Goal: Check status: Check status

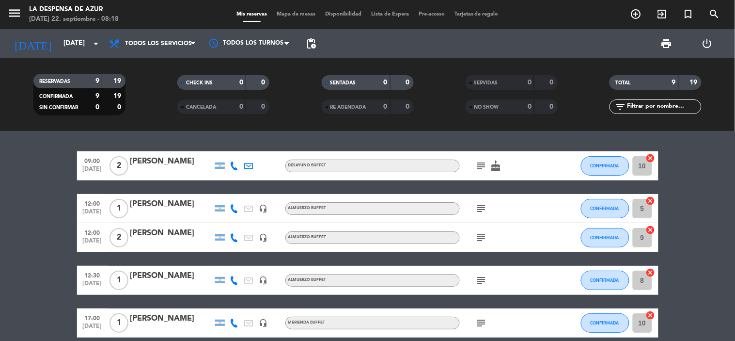
click at [493, 165] on icon "cake" at bounding box center [497, 166] width 12 height 12
click at [485, 162] on icon "subject" at bounding box center [482, 166] width 12 height 12
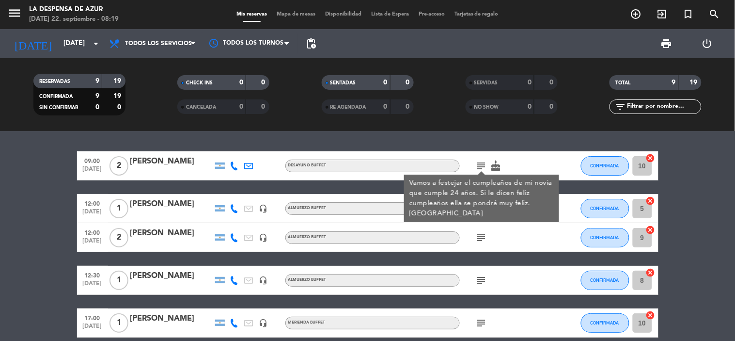
click at [482, 144] on div "09:00 [DATE] 2 [PERSON_NAME] subject Vamos a festejar el cumpleaños de mi novia…" at bounding box center [367, 236] width 735 height 210
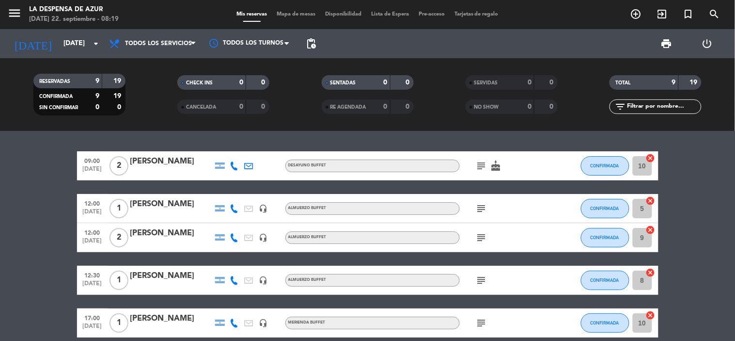
click at [484, 206] on icon "subject" at bounding box center [482, 209] width 12 height 12
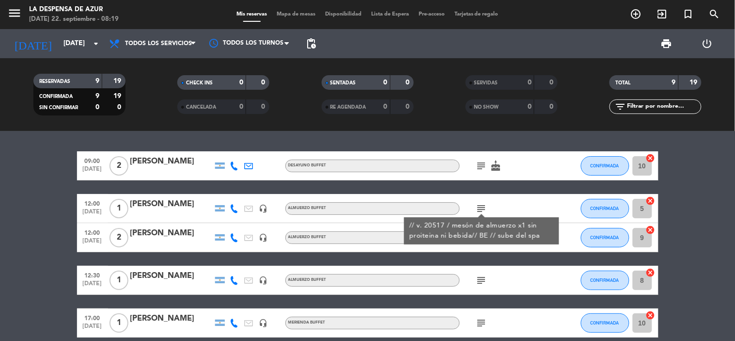
click at [508, 113] on div "NO SHOW 0 0" at bounding box center [512, 106] width 92 height 15
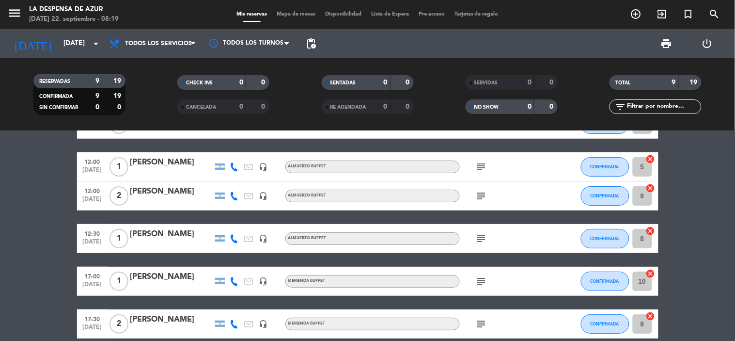
scroll to position [54, 0]
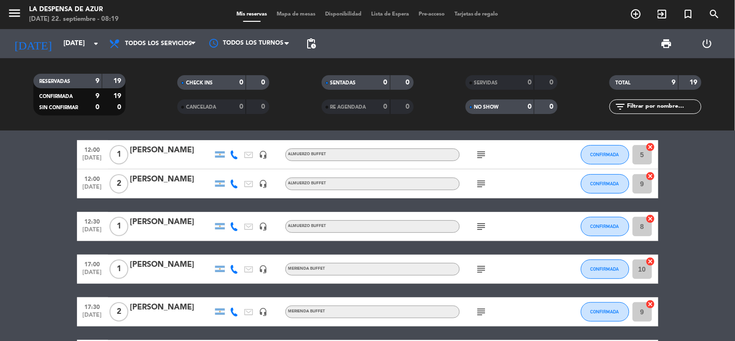
click at [483, 229] on icon "subject" at bounding box center [482, 227] width 12 height 12
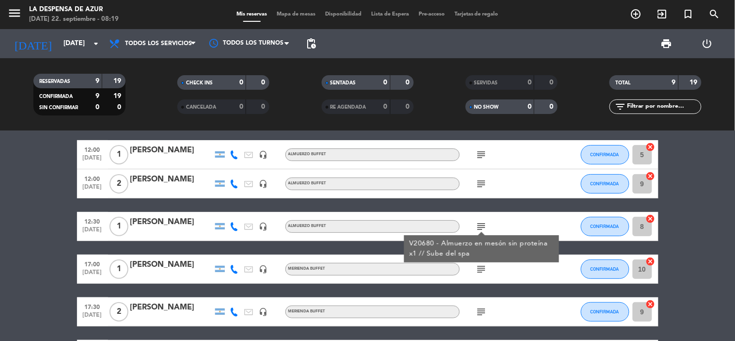
click at [478, 181] on icon "subject" at bounding box center [482, 184] width 12 height 12
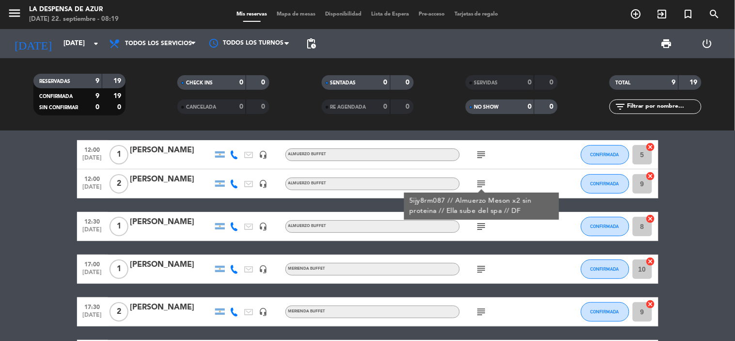
click at [481, 152] on icon "subject" at bounding box center [482, 155] width 12 height 12
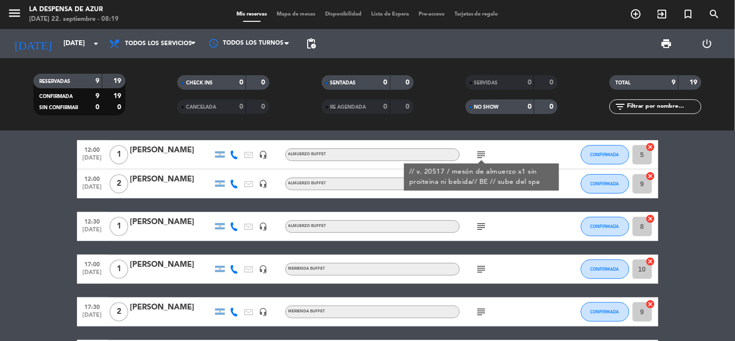
click at [520, 147] on div "subject // v. 20517 / mesón de almuerzo x1 sin proiteina ni bebida// BE // sube…" at bounding box center [503, 154] width 87 height 29
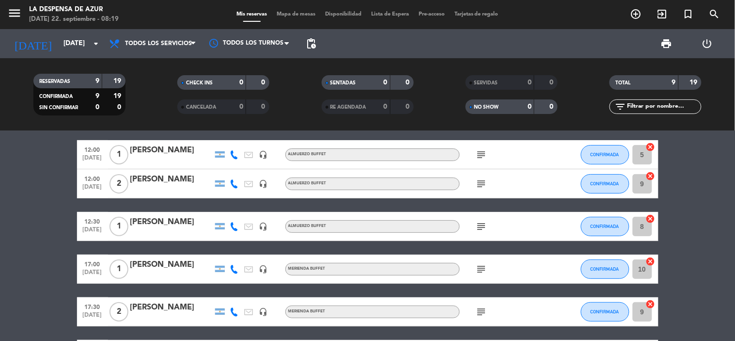
scroll to position [0, 0]
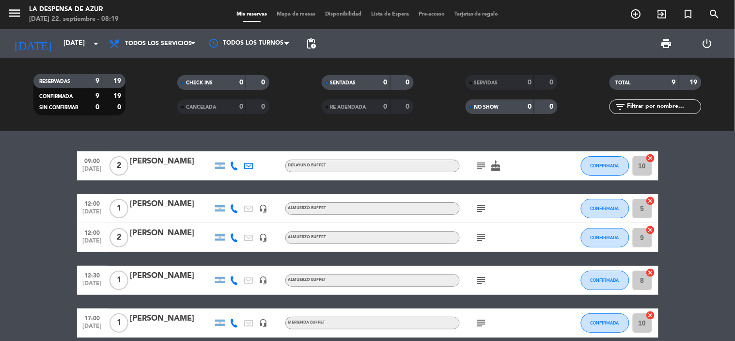
click at [484, 167] on icon "subject" at bounding box center [482, 166] width 12 height 12
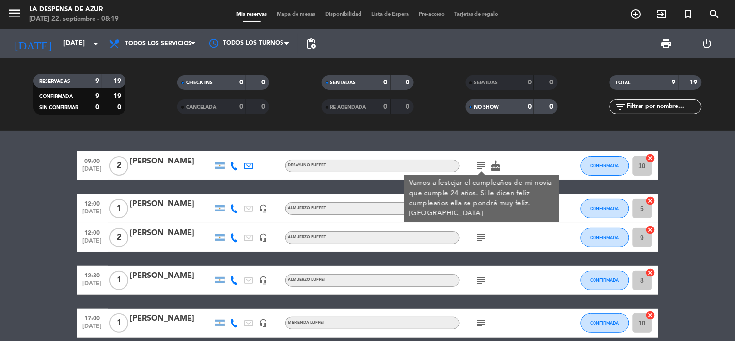
click at [495, 144] on div "09:00 [DATE] 2 [PERSON_NAME] subject Vamos a festejar el cumpleaños de mi novia…" at bounding box center [367, 236] width 735 height 210
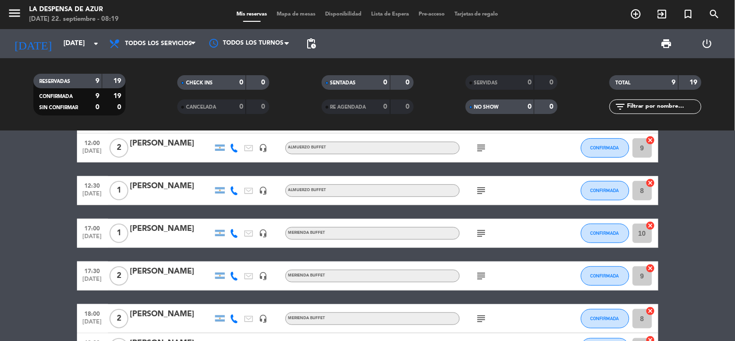
scroll to position [108, 0]
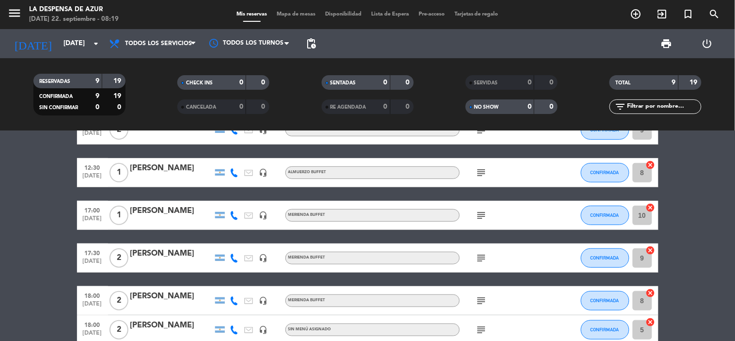
click at [480, 210] on icon "subject" at bounding box center [482, 215] width 12 height 12
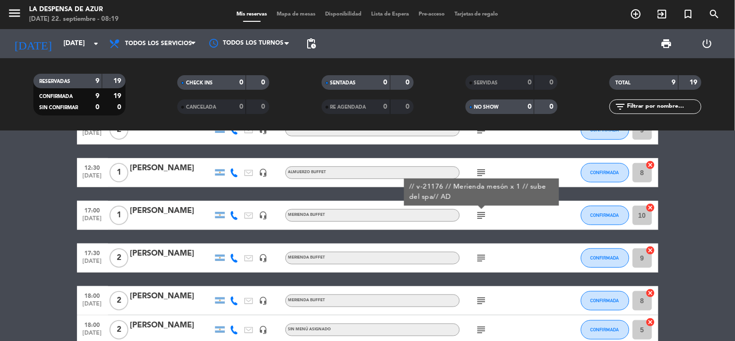
click at [480, 210] on icon "subject" at bounding box center [482, 215] width 12 height 12
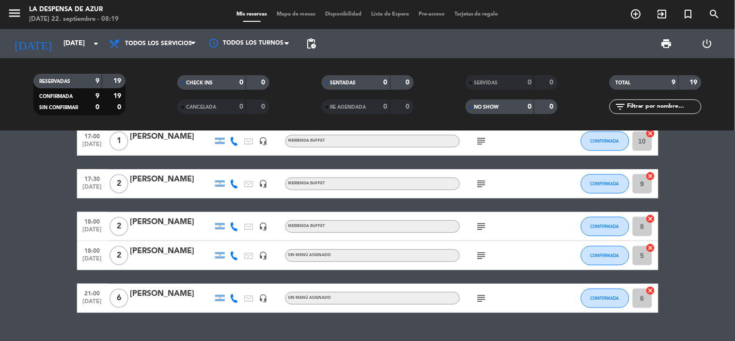
scroll to position [202, 0]
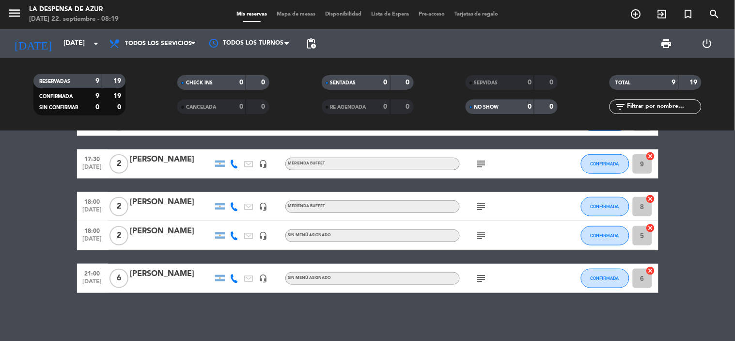
click at [486, 276] on icon "subject" at bounding box center [482, 278] width 12 height 12
click at [486, 275] on icon "subject" at bounding box center [482, 278] width 12 height 12
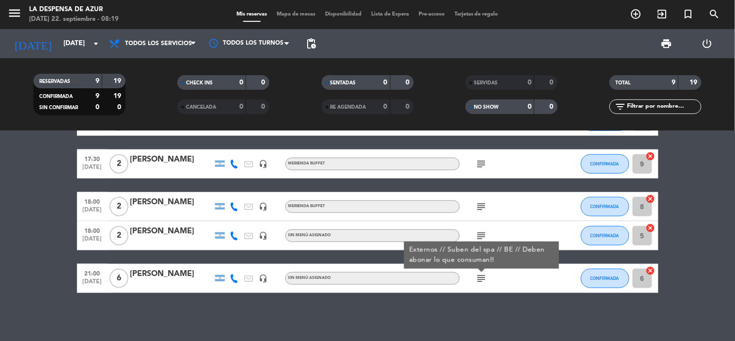
click at [554, 332] on div "09:00 [DATE] 2 [PERSON_NAME] Buffet subject cake CONFIRMADA 10 cancel 12:00 [DA…" at bounding box center [367, 236] width 735 height 210
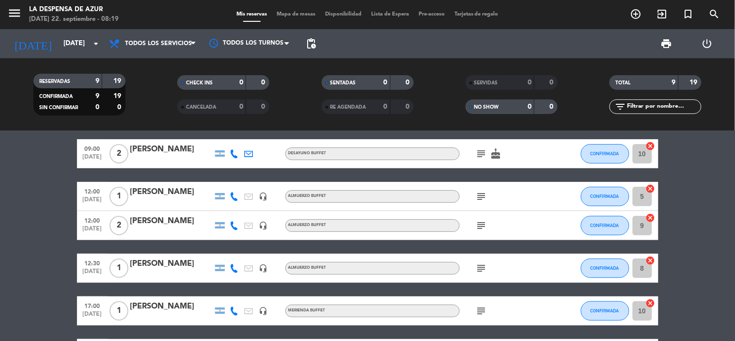
scroll to position [0, 0]
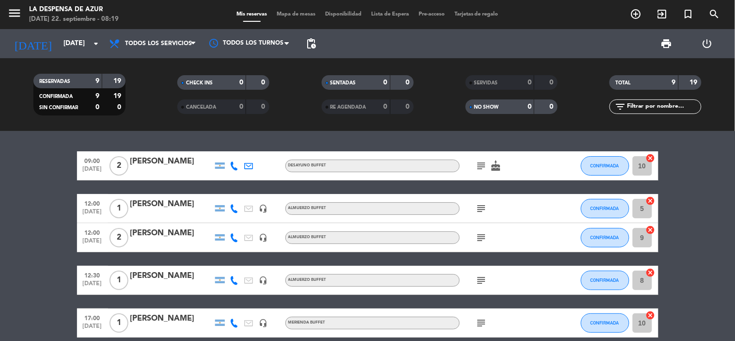
click at [483, 170] on icon "subject" at bounding box center [482, 166] width 12 height 12
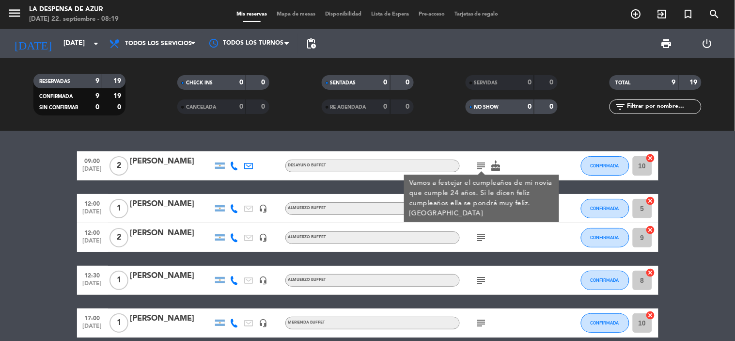
click at [528, 155] on div "subject Vamos a festejar el cumpleaños de mi novia que cumple 24 años. Si le di…" at bounding box center [503, 165] width 87 height 29
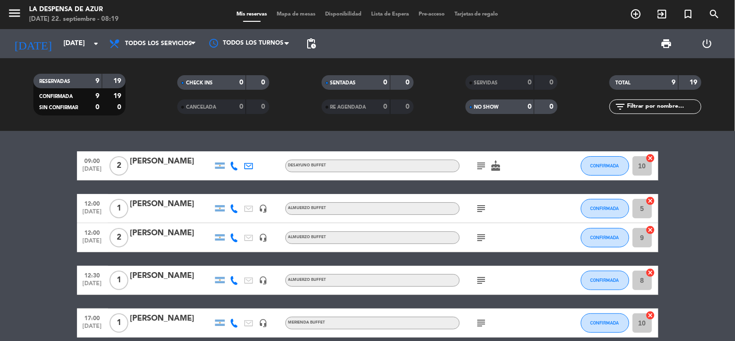
click at [482, 168] on icon "subject" at bounding box center [482, 166] width 12 height 12
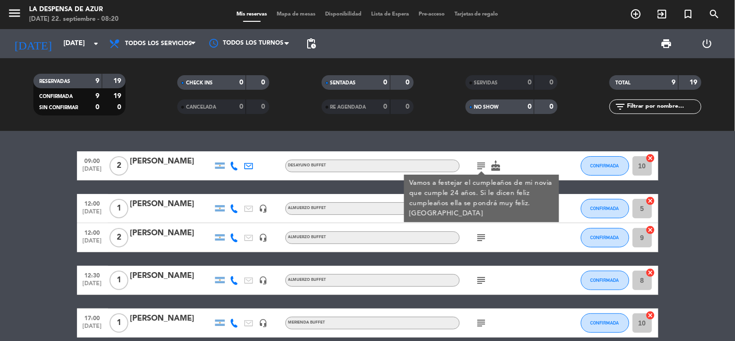
click at [495, 249] on div "subject" at bounding box center [503, 237] width 87 height 29
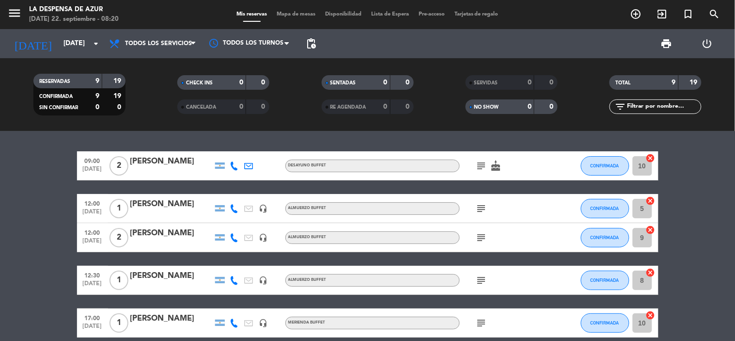
click at [484, 206] on icon "subject" at bounding box center [482, 209] width 12 height 12
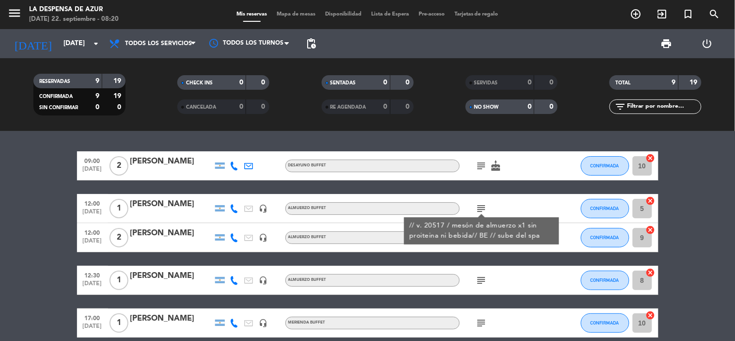
click at [502, 260] on div "09:00 [DATE] 2 [PERSON_NAME] Buffet subject cake CONFIRMADA 10 cancel 12:00 [DA…" at bounding box center [368, 322] width 582 height 343
